Goal: Entertainment & Leisure: Consume media (video, audio)

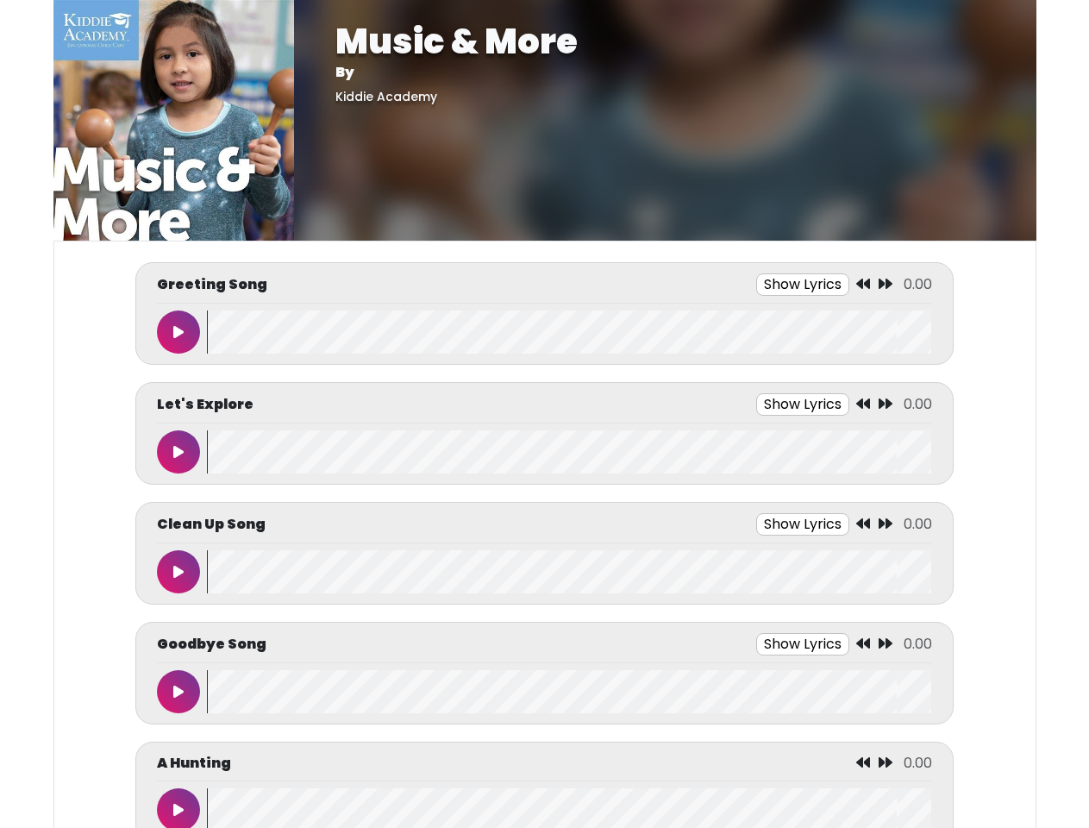
click at [803, 285] on button "Show Lyrics" at bounding box center [802, 284] width 93 height 22
click at [864, 285] on icon at bounding box center [863, 284] width 14 height 14
click at [885, 285] on icon at bounding box center [886, 284] width 14 height 14
click at [178, 332] on icon at bounding box center [178, 332] width 10 height 14
click at [569, 332] on wave at bounding box center [569, 331] width 724 height 43
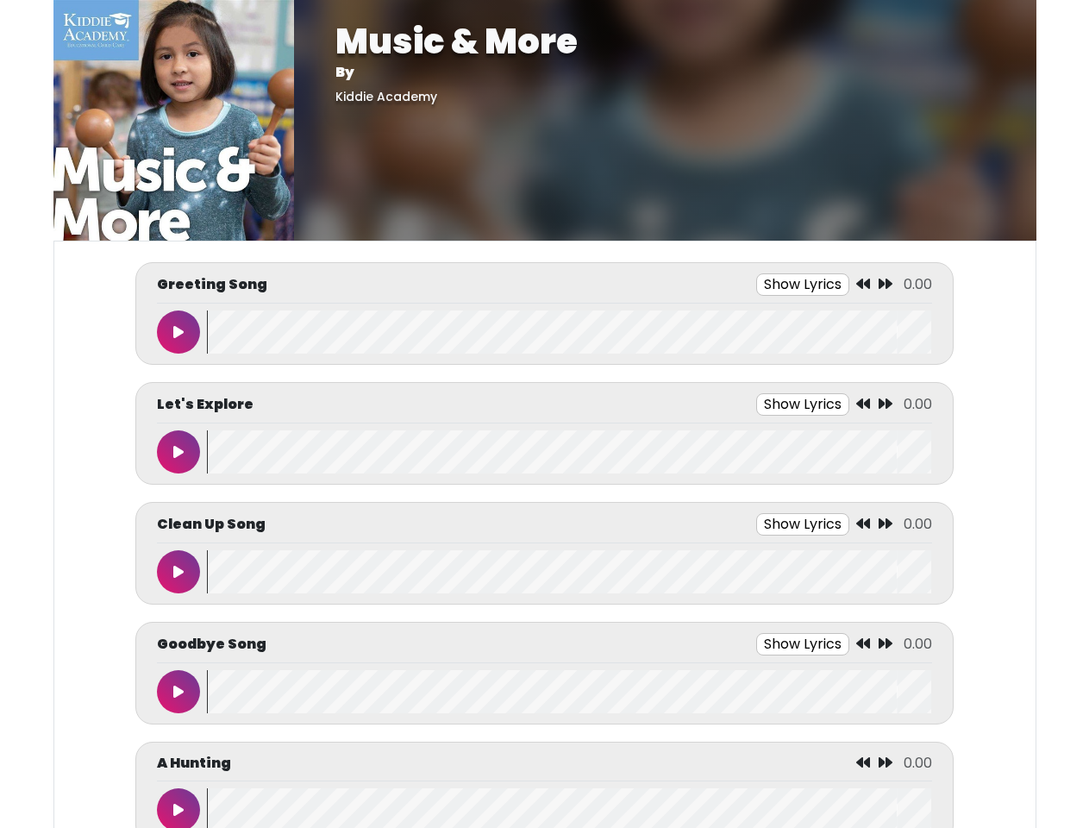
click at [0, 0] on div "We say hello with a Clap, clap, clap Tap, tap, tap Stomp, stomp, stomp We say h…" at bounding box center [0, 0] width 0 height 0
